Goal: Book appointment/travel/reservation

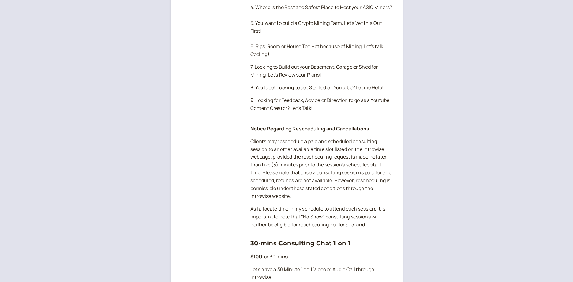
scroll to position [201, 0]
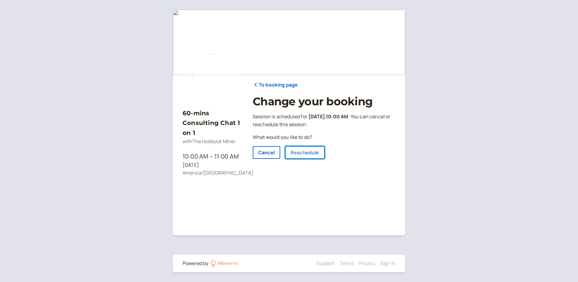
click at [303, 152] on link "Reschedule" at bounding box center [305, 152] width 40 height 13
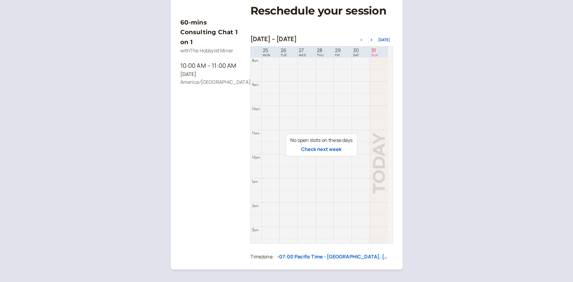
scroll to position [60, 0]
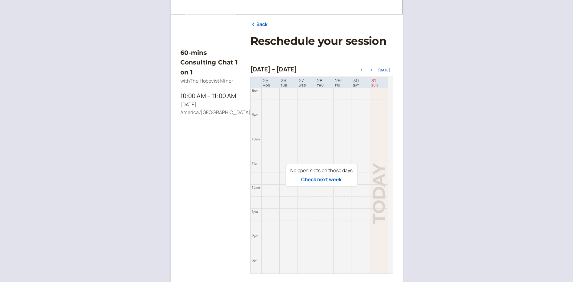
click at [373, 70] on icon "button" at bounding box center [371, 70] width 7 height 2
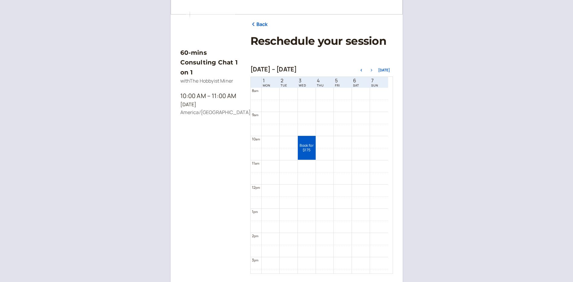
click at [373, 70] on icon "button" at bounding box center [371, 70] width 7 height 2
click at [362, 70] on icon "button" at bounding box center [361, 70] width 2 height 2
click at [372, 70] on icon "button" at bounding box center [372, 70] width 2 height 2
click at [287, 149] on link "Book for $175 $175" at bounding box center [289, 148] width 18 height 24
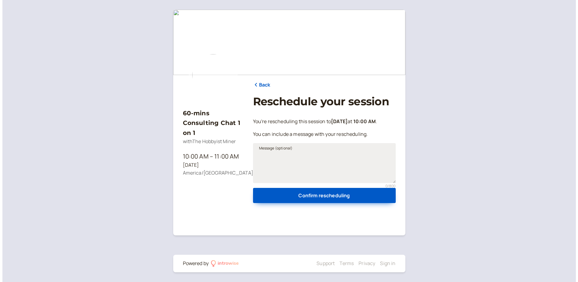
scroll to position [0, 0]
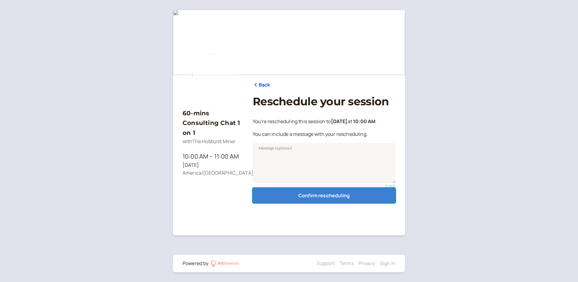
click at [302, 196] on button "Confirm rescheduling" at bounding box center [324, 195] width 143 height 15
